Goal: Transaction & Acquisition: Purchase product/service

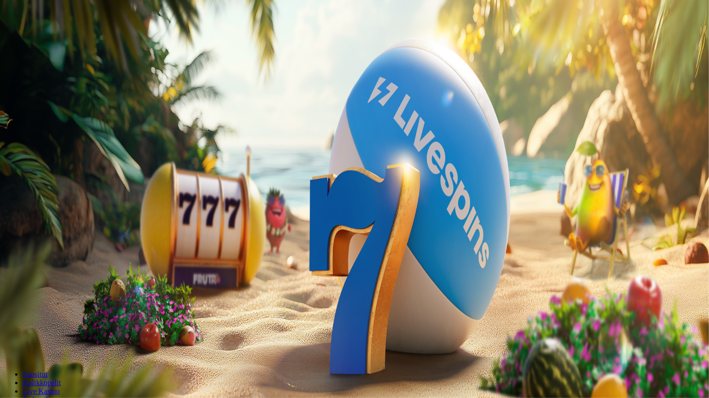
click at [59, 38] on span "Kirjaudu" at bounding box center [65, 34] width 23 height 7
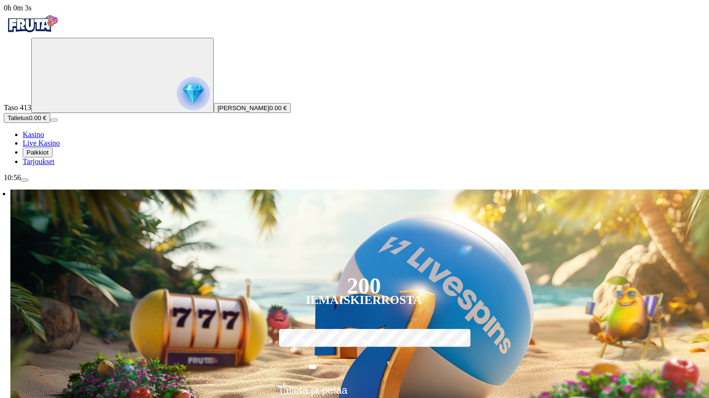
drag, startPoint x: 385, startPoint y: 282, endPoint x: 71, endPoint y: 122, distance: 352.5
click at [71, 110] on icon "Primary" at bounding box center [106, 74] width 142 height 71
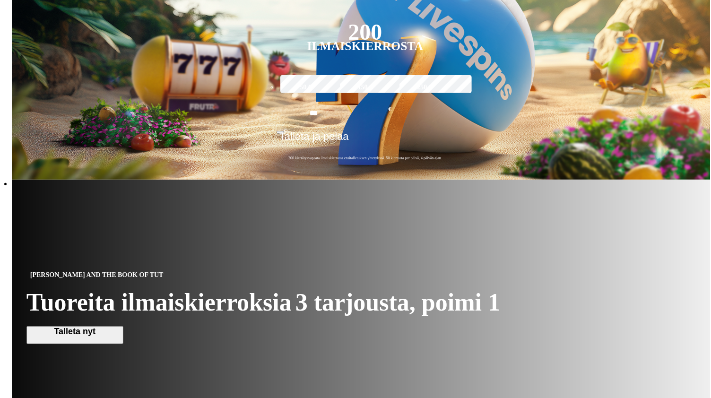
scroll to position [508, 0]
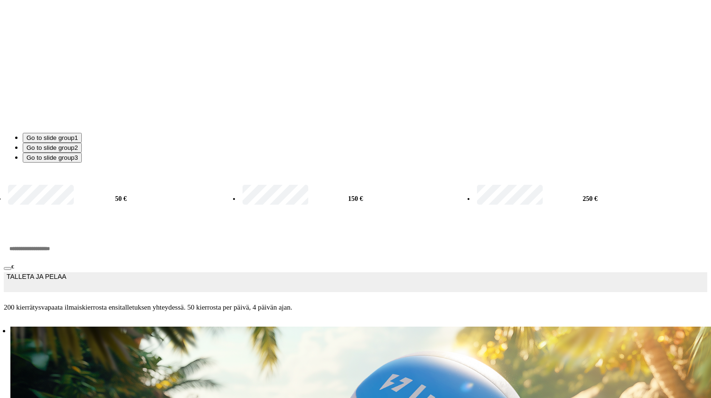
click at [163, 183] on label "50 €" at bounding box center [121, 198] width 231 height 30
type input "**"
click at [170, 272] on button "TALLETA JA PELAA" at bounding box center [356, 282] width 704 height 20
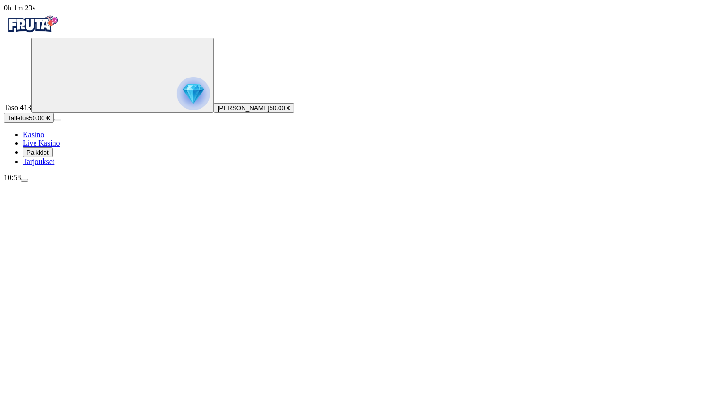
drag, startPoint x: 166, startPoint y: 320, endPoint x: 141, endPoint y: 331, distance: 27.1
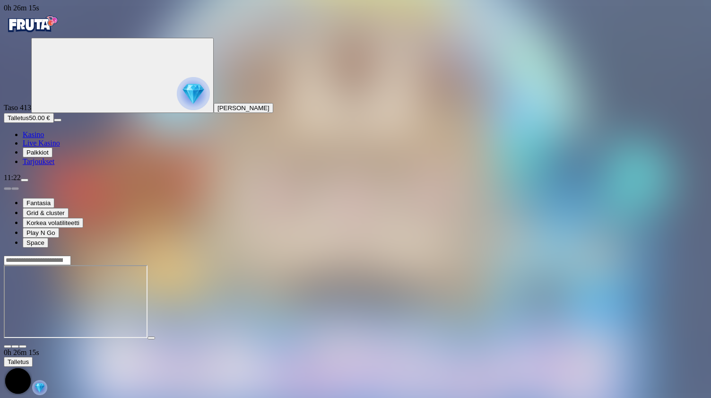
drag, startPoint x: 646, startPoint y: 361, endPoint x: 625, endPoint y: 411, distance: 54.5
click at [625, 398] on html "0h 26m 15s Taso 413 Jukka Joonas Antero Mursu Talletus 50.00 € Kasino Live Kasi…" at bounding box center [355, 222] width 711 height 445
click at [177, 102] on img "Primary" at bounding box center [193, 93] width 33 height 33
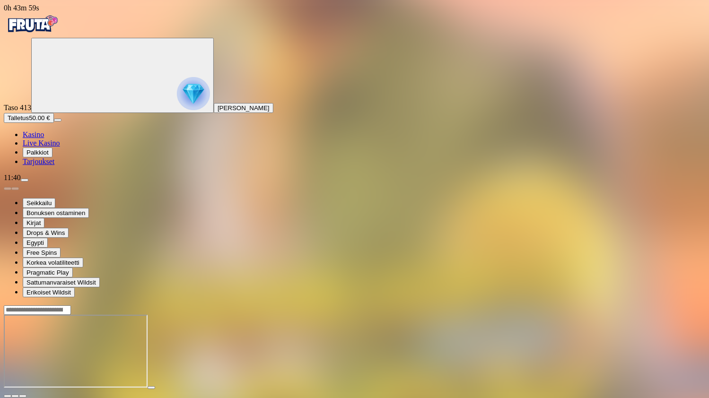
click at [44, 139] on span "Kasino" at bounding box center [33, 135] width 21 height 8
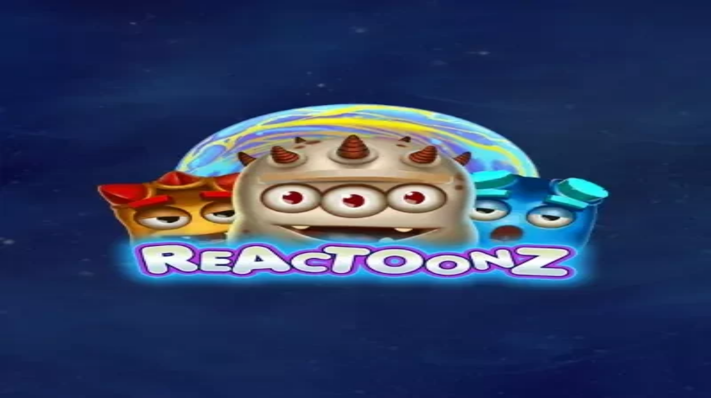
click at [25, 180] on span "menu icon" at bounding box center [25, 180] width 0 height 0
click at [53, 367] on span "Bonukset" at bounding box center [39, 370] width 26 height 7
click at [49, 376] on span "Luovuta bonus" at bounding box center [28, 379] width 41 height 7
click at [8, 302] on span "close icon" at bounding box center [8, 302] width 0 height 0
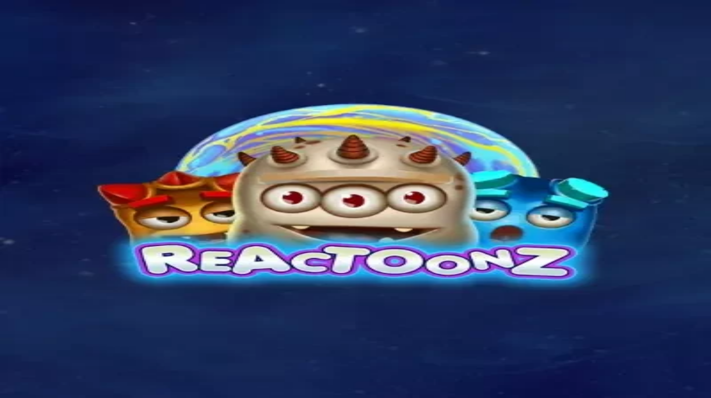
click at [25, 180] on span "menu icon" at bounding box center [25, 180] width 0 height 0
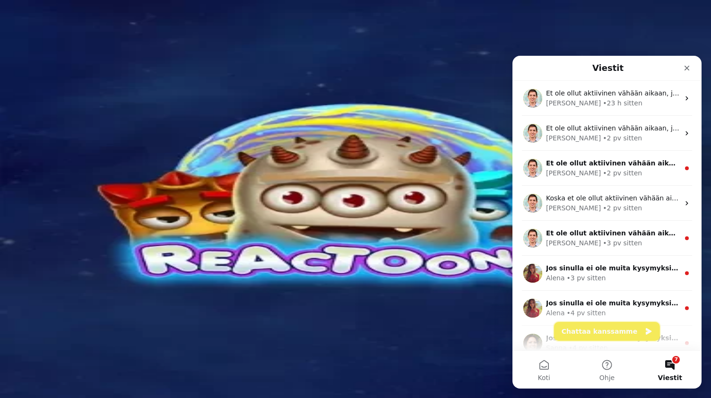
click at [583, 331] on button "Chattaa kanssamme" at bounding box center [607, 331] width 106 height 19
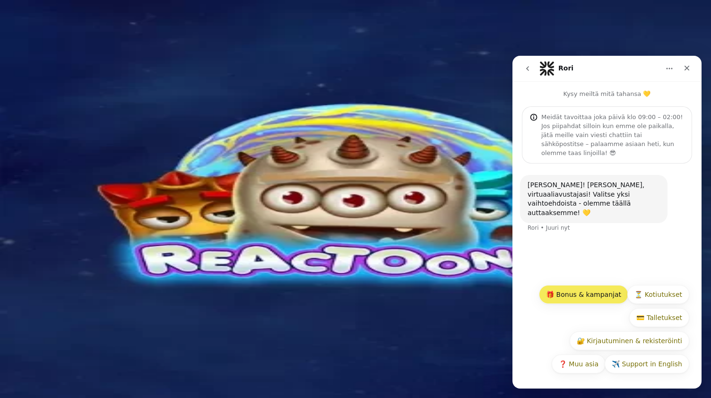
click at [583, 295] on button "🎁 Bonus & kampanjat" at bounding box center [583, 294] width 89 height 19
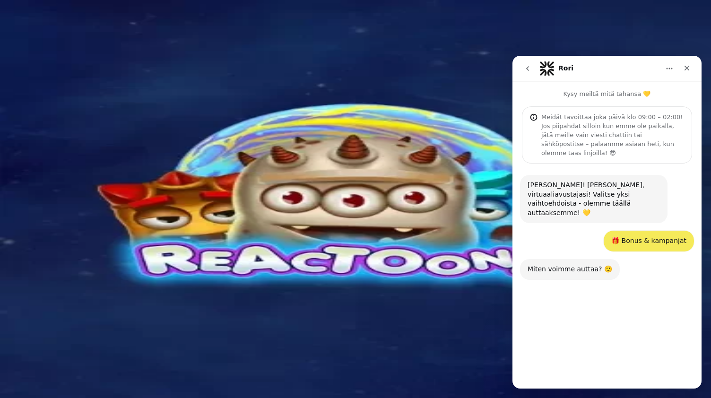
click at [602, 366] on button "❓ Muu tarjous" at bounding box center [602, 364] width 63 height 19
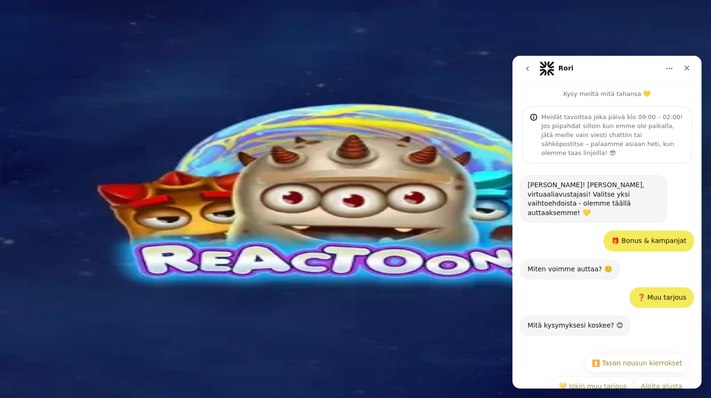
scroll to position [3, 0]
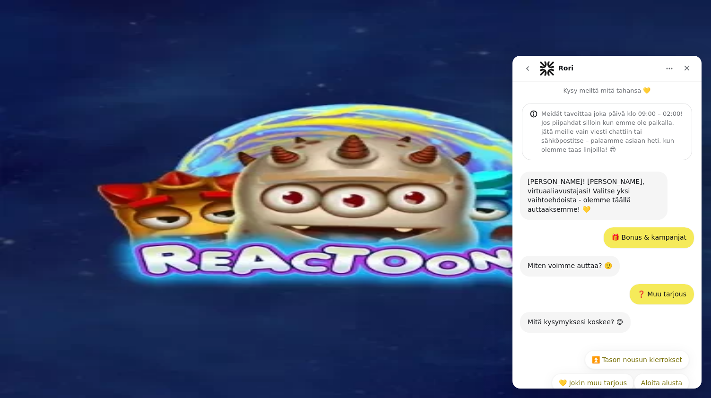
click at [602, 374] on button "💛 Jokin muu tarjous" at bounding box center [593, 383] width 82 height 19
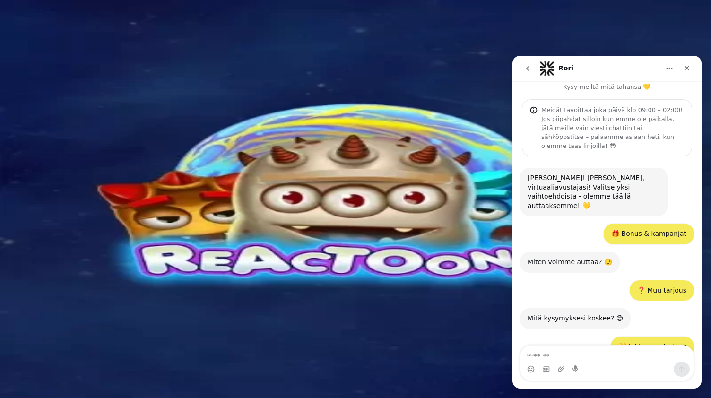
scroll to position [48, 0]
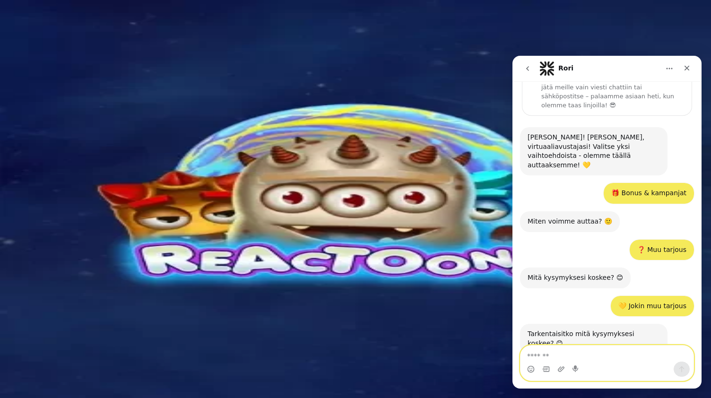
click at [563, 357] on textarea "Viesti…" at bounding box center [607, 354] width 173 height 16
type textarea "**********"
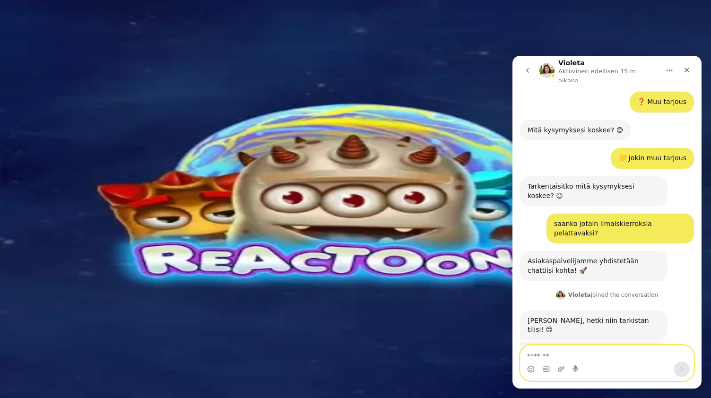
scroll to position [222, 0]
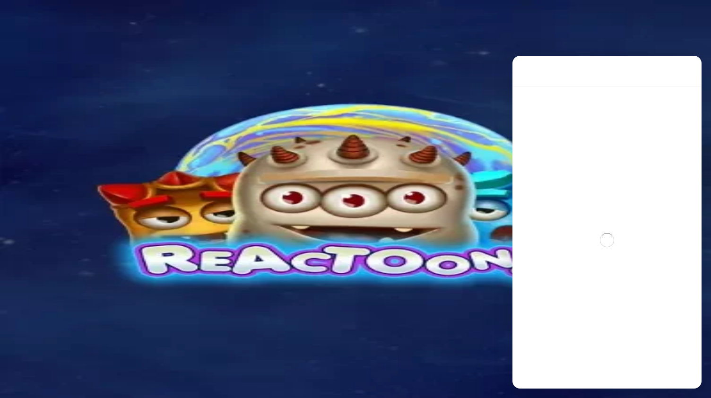
click at [177, 104] on img "Primary" at bounding box center [193, 93] width 33 height 33
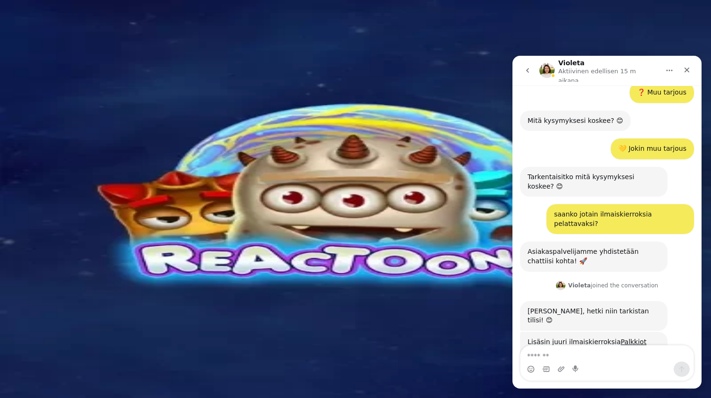
scroll to position [222, 0]
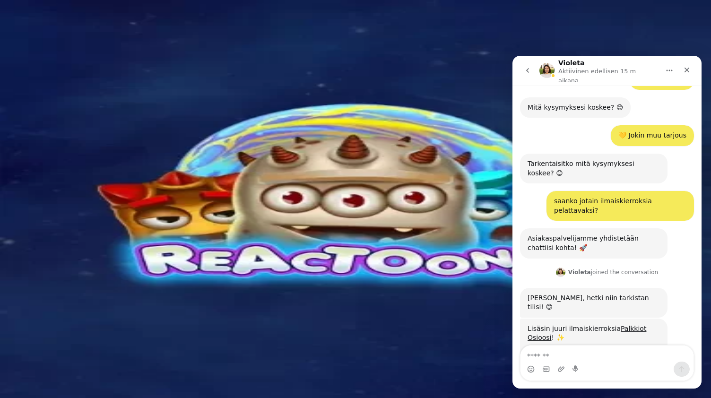
click at [8, 302] on span "close icon" at bounding box center [8, 302] width 0 height 0
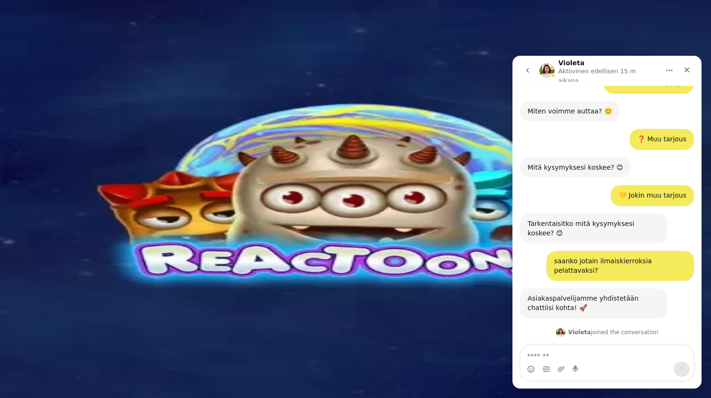
scroll to position [222, 0]
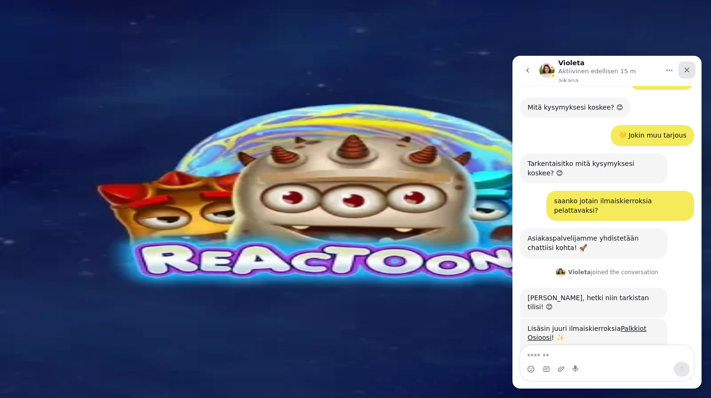
click at [682, 67] on div "Sulje" at bounding box center [687, 69] width 17 height 17
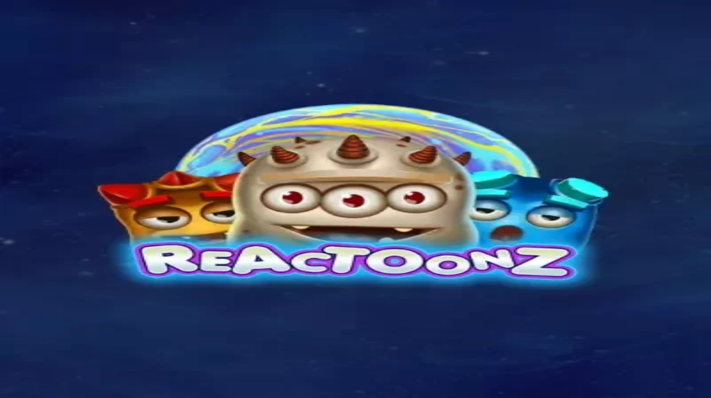
click at [50, 35] on img "Primary" at bounding box center [32, 24] width 57 height 24
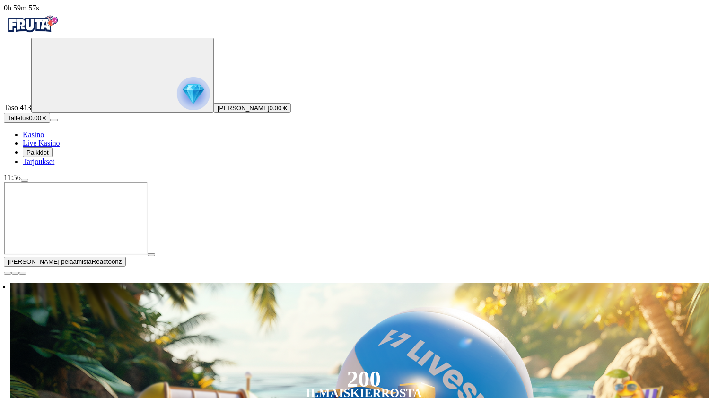
click at [177, 104] on img "Primary" at bounding box center [193, 93] width 33 height 33
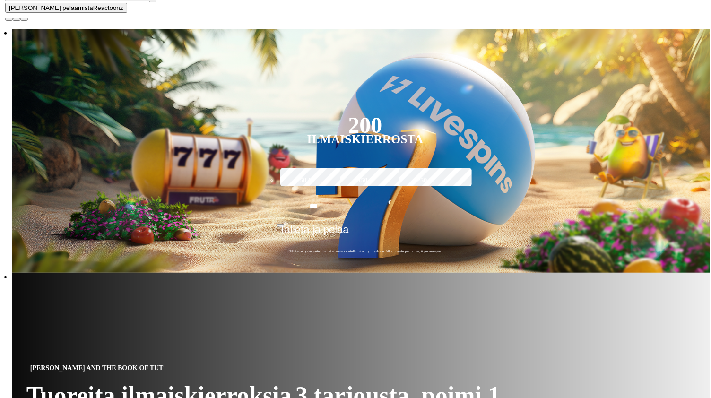
scroll to position [508, 0]
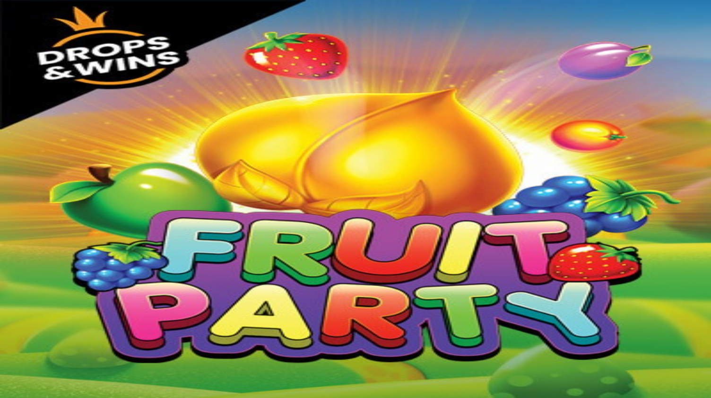
click at [25, 180] on span "menu icon" at bounding box center [25, 180] width 0 height 0
drag, startPoint x: 213, startPoint y: 139, endPoint x: 222, endPoint y: 138, distance: 9.5
click at [229, 344] on div at bounding box center [356, 344] width 704 height 0
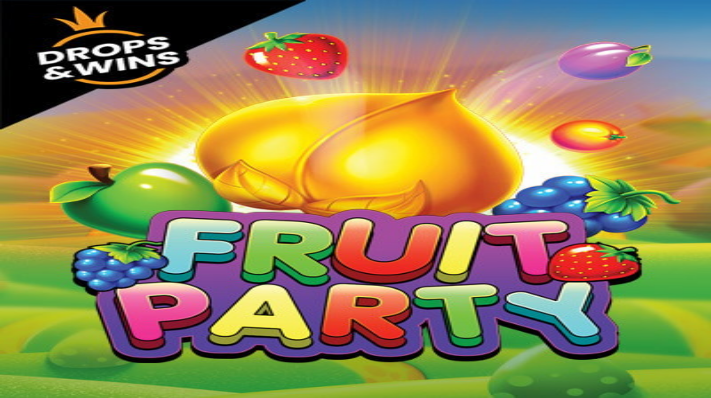
click at [229, 344] on div "😭 Tyhjää täynnä. Laatikko on nyt tyhjä, mutta uudet bonukset ovat pian tulossa.…" at bounding box center [356, 387] width 704 height 87
click at [8, 342] on span "close icon" at bounding box center [8, 342] width 0 height 0
click at [177, 110] on img "Primary" at bounding box center [193, 93] width 33 height 33
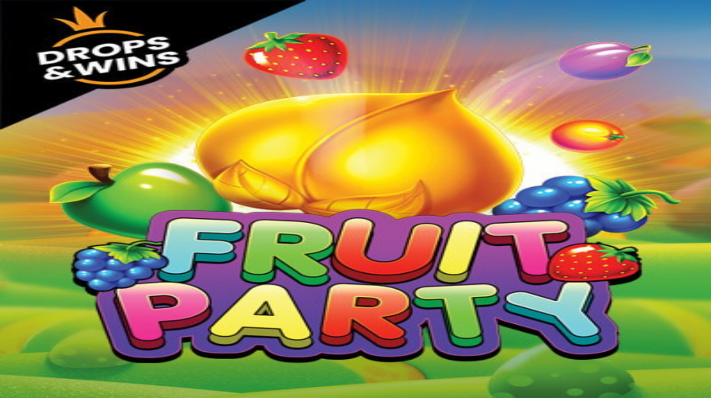
click at [8, 342] on span "close icon" at bounding box center [8, 342] width 0 height 0
click at [29, 122] on span "Talletus" at bounding box center [18, 117] width 21 height 7
click at [105, 366] on label "50 €" at bounding box center [98, 370] width 13 height 8
type input "**"
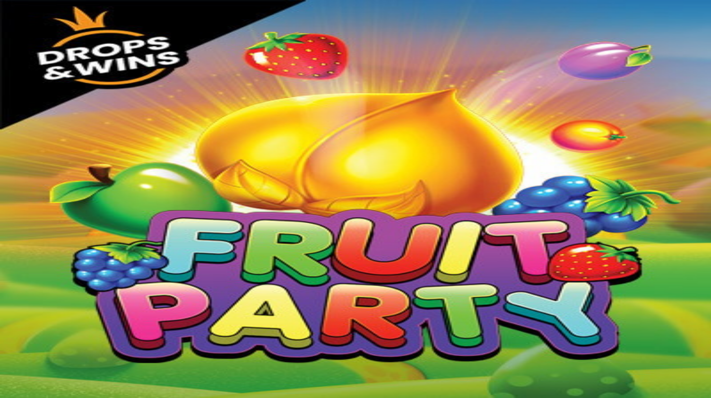
drag, startPoint x: 114, startPoint y: 220, endPoint x: 87, endPoint y: 214, distance: 28.1
click at [87, 214] on div "1h 7m 15s Taso 413 Jukka Joonas Antero Mursu Talletus 50.00 € Kasino Live Kasin…" at bounding box center [356, 242] width 704 height 477
click at [44, 139] on span "Kasino" at bounding box center [33, 135] width 21 height 8
